Goal: Find specific page/section: Find specific page/section

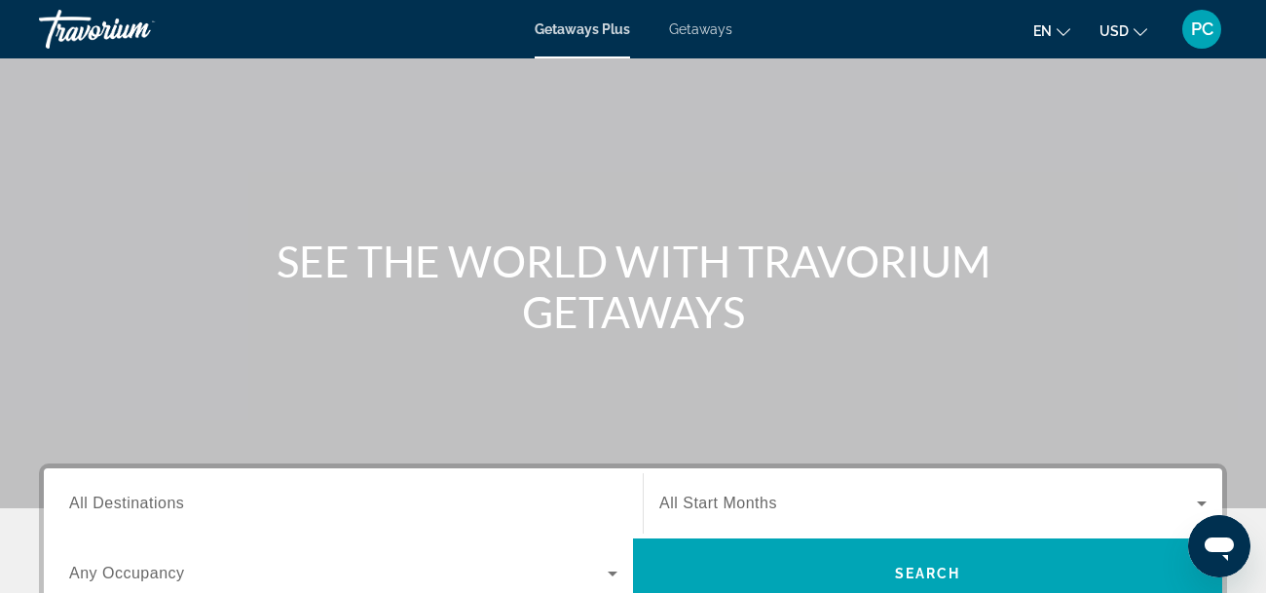
scroll to position [77, 0]
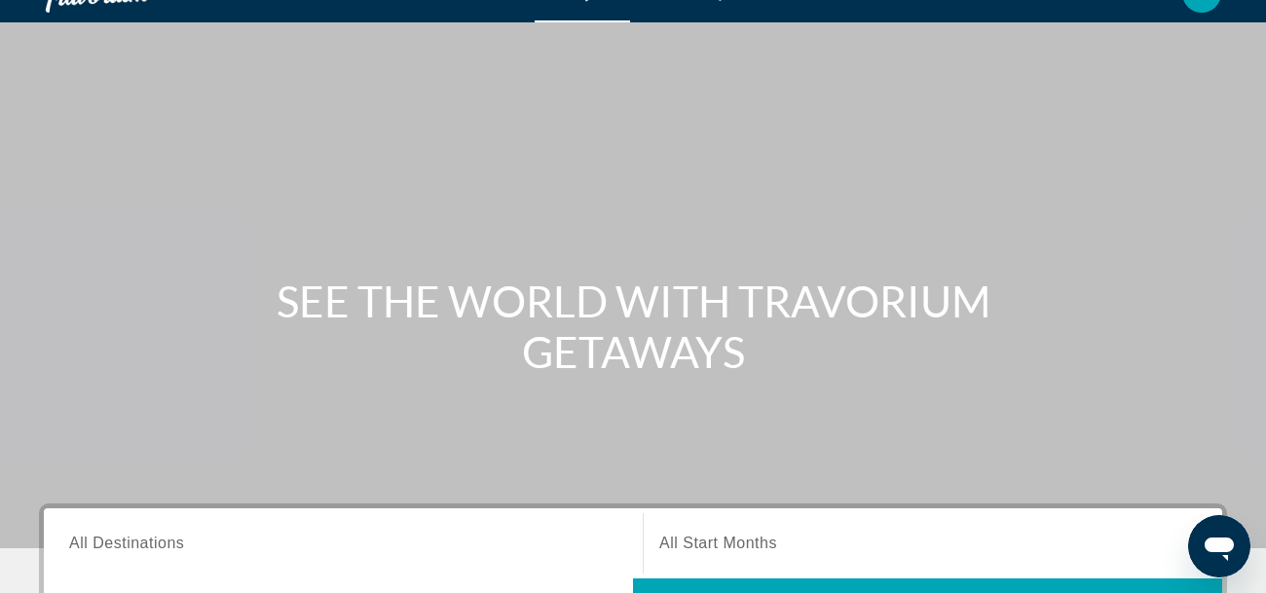
scroll to position [38, 0]
